Goal: Check status: Check status

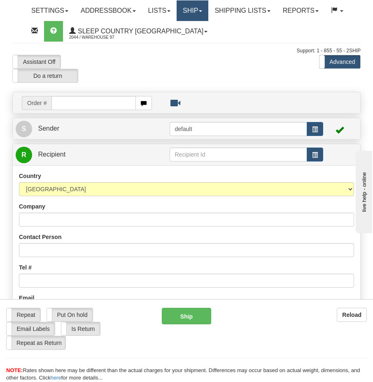
click at [207, 13] on link "Ship" at bounding box center [193, 10] width 32 height 21
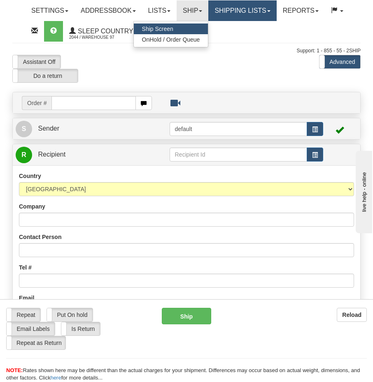
click at [243, 5] on link "Shipping lists" at bounding box center [243, 10] width 68 height 21
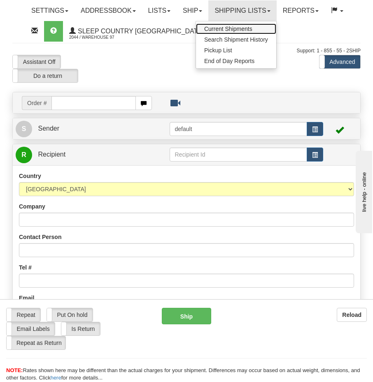
click at [236, 30] on span "Current Shipments" at bounding box center [228, 29] width 48 height 7
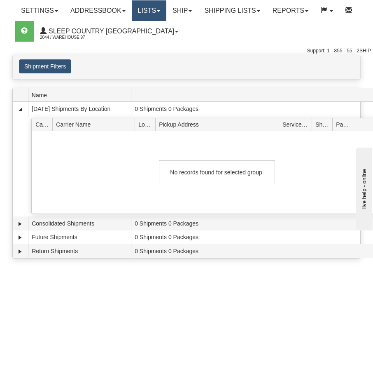
click at [167, 14] on link "Lists" at bounding box center [149, 10] width 35 height 21
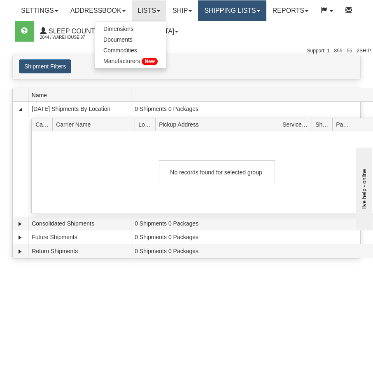
click at [237, 12] on link "Shipping lists" at bounding box center [232, 10] width 68 height 21
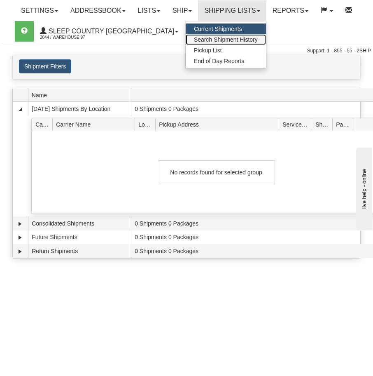
click at [221, 39] on span "Search Shipment History" at bounding box center [226, 39] width 64 height 7
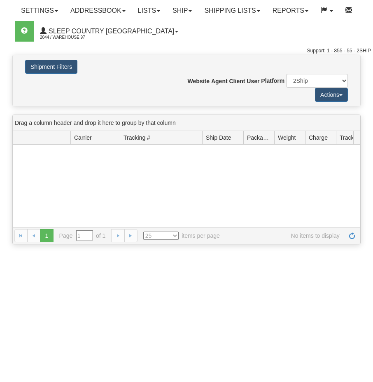
type input "From 09/01/2025 To 09/02/2025"
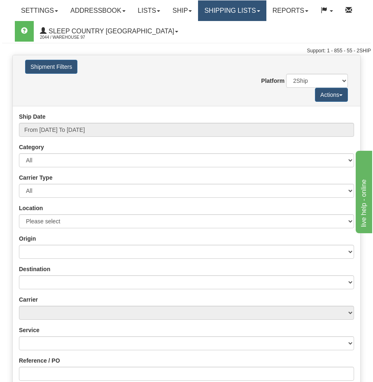
click at [239, 12] on link "Shipping lists" at bounding box center [232, 10] width 68 height 21
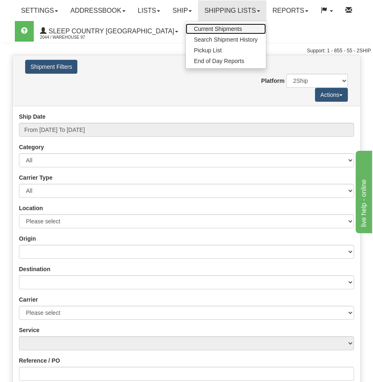
click at [229, 31] on span "Current Shipments" at bounding box center [218, 29] width 48 height 7
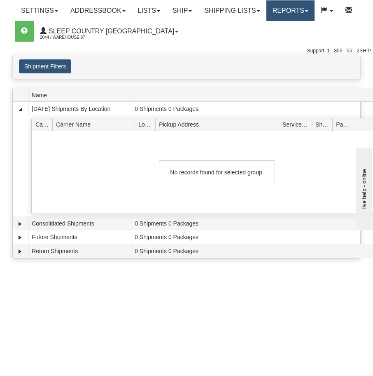
click at [309, 9] on link "Reports" at bounding box center [291, 10] width 48 height 21
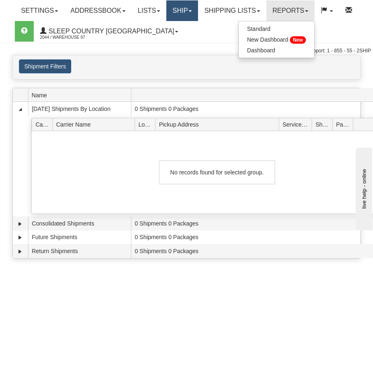
click at [194, 13] on link "Ship" at bounding box center [183, 10] width 32 height 21
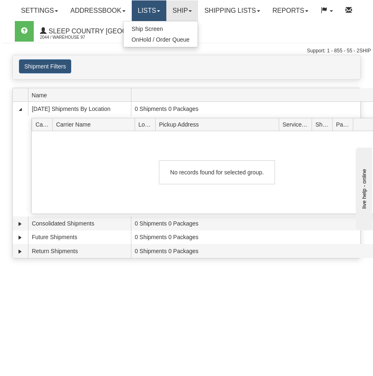
click at [147, 13] on link "Lists" at bounding box center [149, 10] width 35 height 21
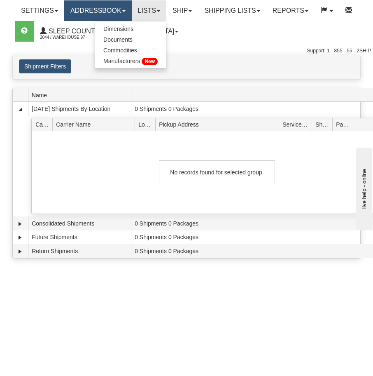
click at [118, 9] on link "Addressbook" at bounding box center [98, 10] width 68 height 21
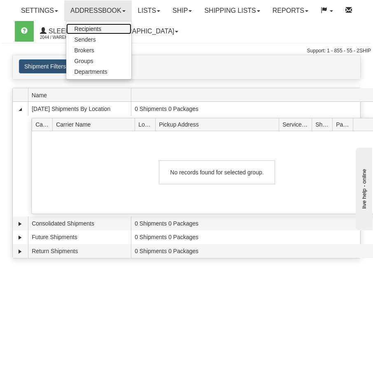
click at [99, 31] on span "Recipients" at bounding box center [88, 29] width 27 height 7
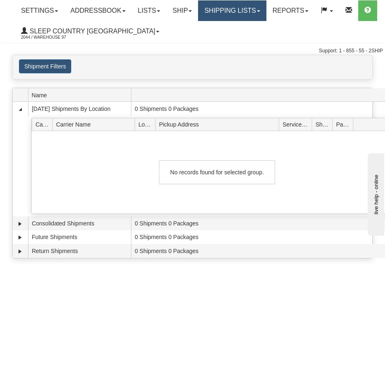
click at [248, 13] on link "Shipping lists" at bounding box center [232, 10] width 68 height 21
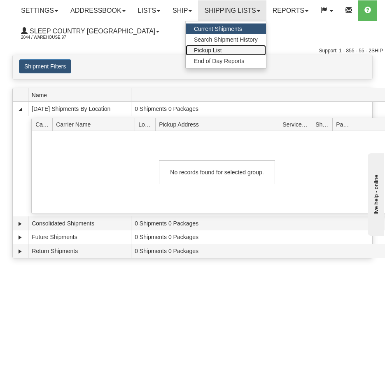
click at [220, 52] on span "Pickup List" at bounding box center [208, 50] width 28 height 7
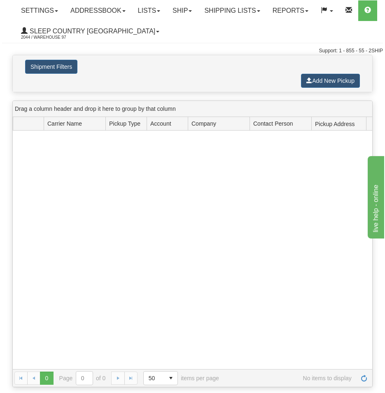
click at [214, 120] on span "Company" at bounding box center [204, 124] width 25 height 8
click at [166, 125] on span "Account" at bounding box center [160, 124] width 21 height 8
click at [64, 66] on button "Shipment Filters" at bounding box center [51, 67] width 52 height 14
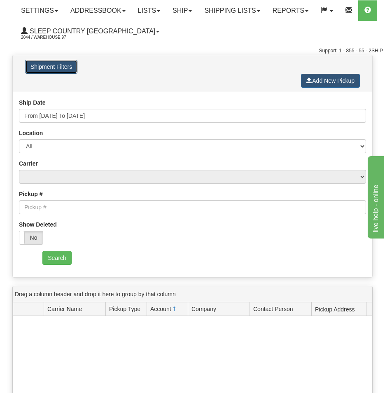
click at [64, 66] on button "Shipment Filters" at bounding box center [51, 67] width 52 height 14
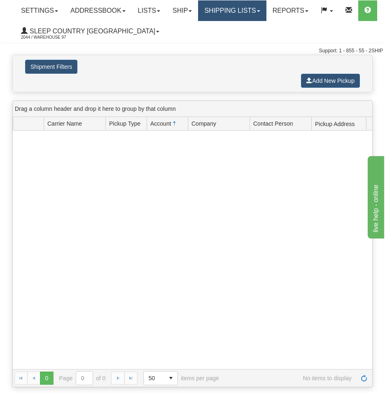
click at [244, 2] on link "Shipping lists" at bounding box center [232, 10] width 68 height 21
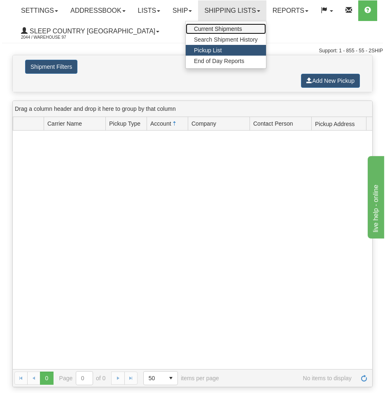
click at [226, 27] on span "Current Shipments" at bounding box center [218, 29] width 48 height 7
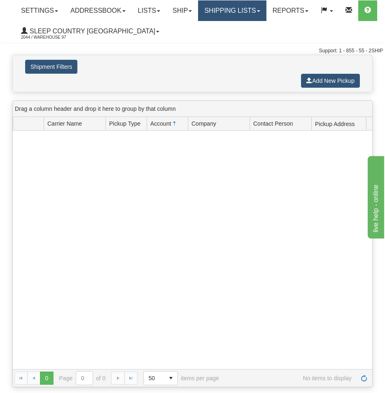
click at [244, 11] on link "Shipping lists" at bounding box center [232, 10] width 68 height 21
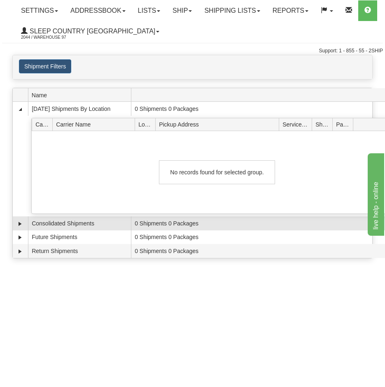
click at [54, 223] on td "Consolidated Shipments" at bounding box center [79, 223] width 103 height 14
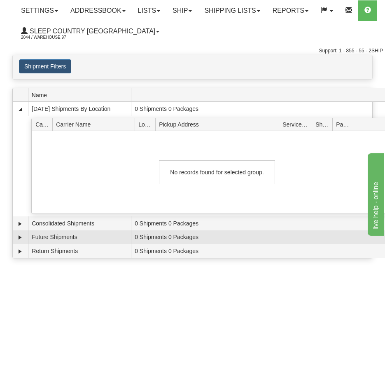
click at [53, 235] on td "Future Shipments" at bounding box center [79, 237] width 103 height 14
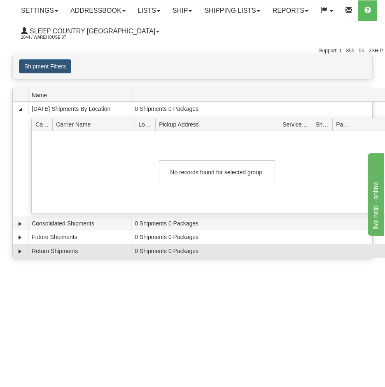
click at [54, 252] on td "Return Shipments" at bounding box center [79, 251] width 103 height 14
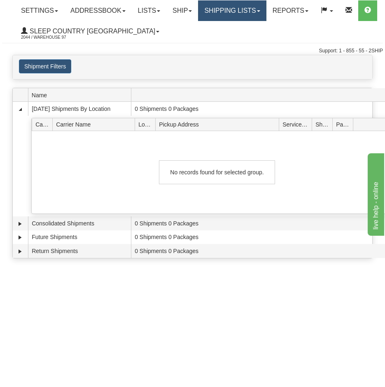
click at [242, 6] on link "Shipping lists" at bounding box center [232, 10] width 68 height 21
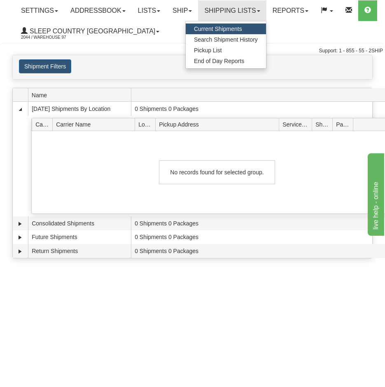
click at [222, 33] on link "Current Shipments" at bounding box center [226, 28] width 80 height 11
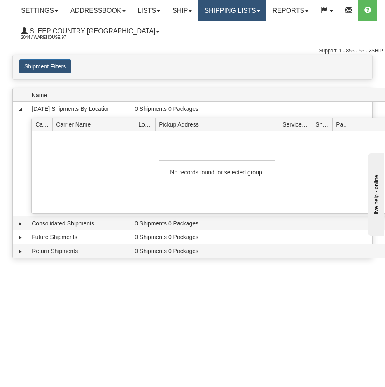
click at [243, 9] on link "Shipping lists" at bounding box center [232, 10] width 68 height 21
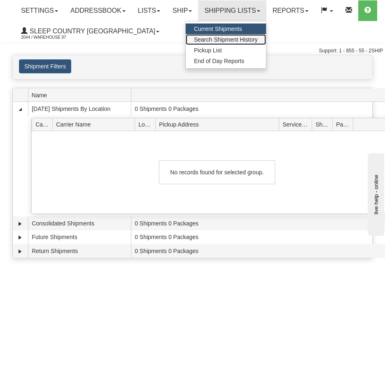
click at [239, 39] on span "Search Shipment History" at bounding box center [226, 39] width 64 height 7
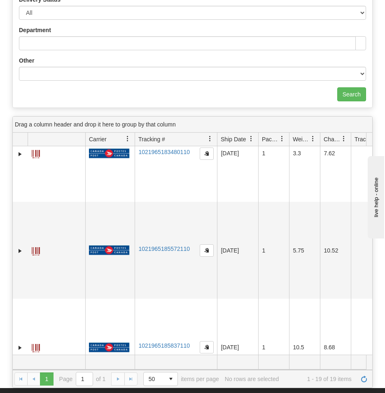
scroll to position [577, 0]
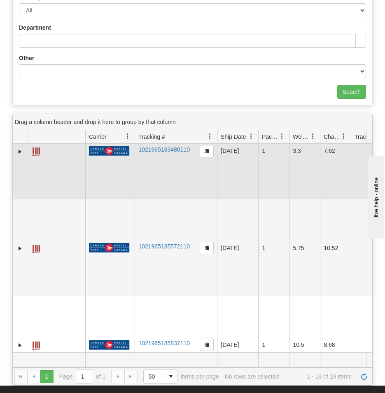
click at [38, 150] on span at bounding box center [36, 152] width 8 height 8
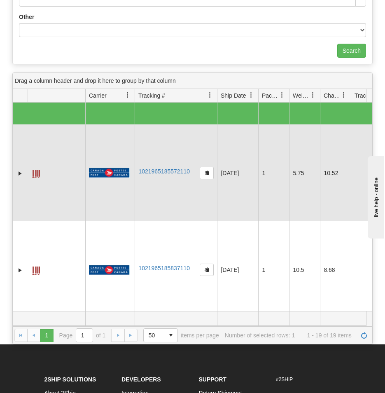
scroll to position [82, 0]
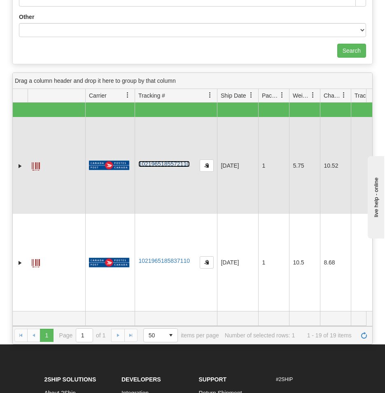
click at [156, 162] on link "1021965185572110" at bounding box center [164, 164] width 52 height 7
click at [172, 164] on link "1021965185572110" at bounding box center [164, 164] width 52 height 7
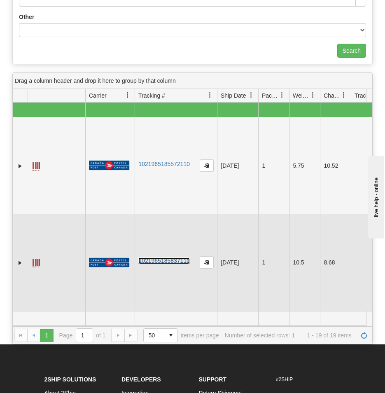
click at [165, 259] on link "1021965185837110" at bounding box center [164, 261] width 52 height 7
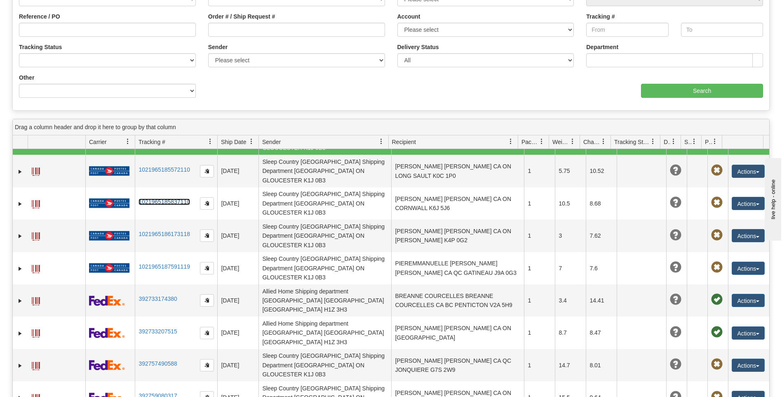
scroll to position [41, 0]
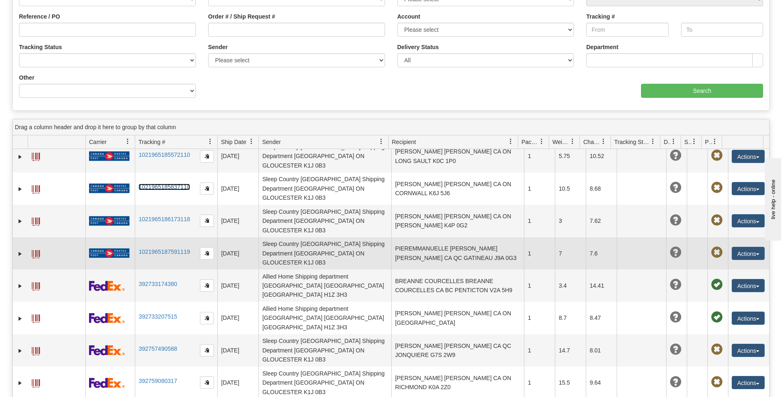
click at [34, 250] on span at bounding box center [36, 254] width 8 height 8
